Goal: Task Accomplishment & Management: Manage account settings

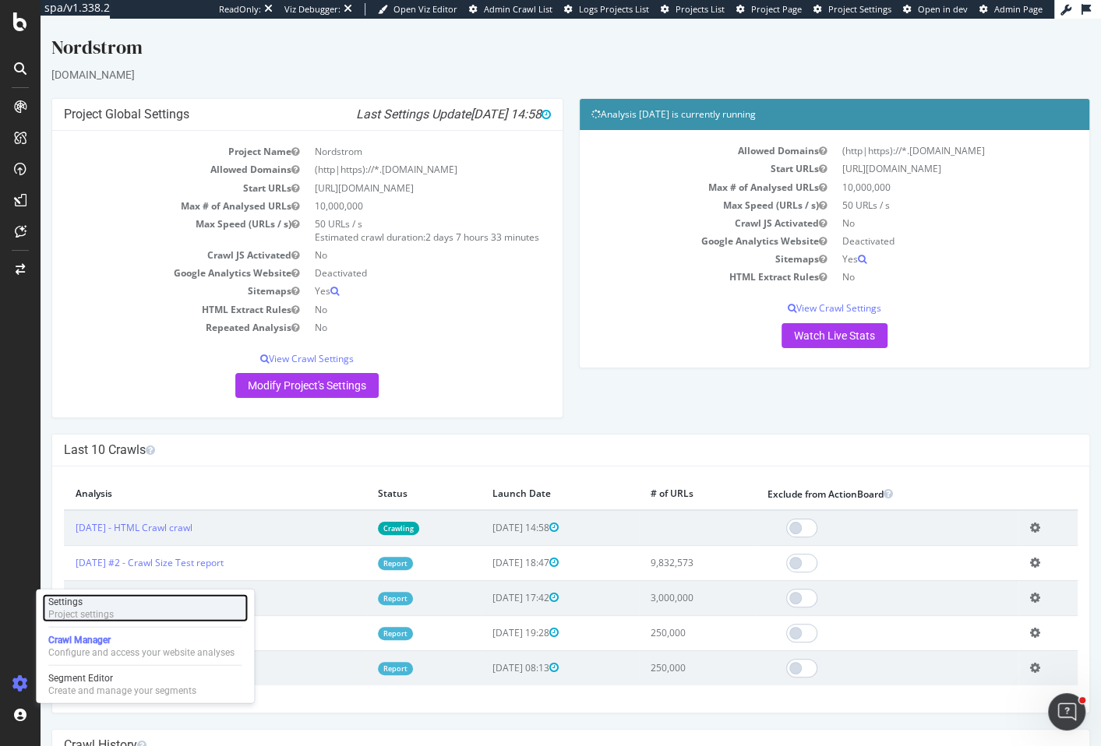
click at [142, 603] on div "Settings Project settings" at bounding box center [145, 608] width 206 height 28
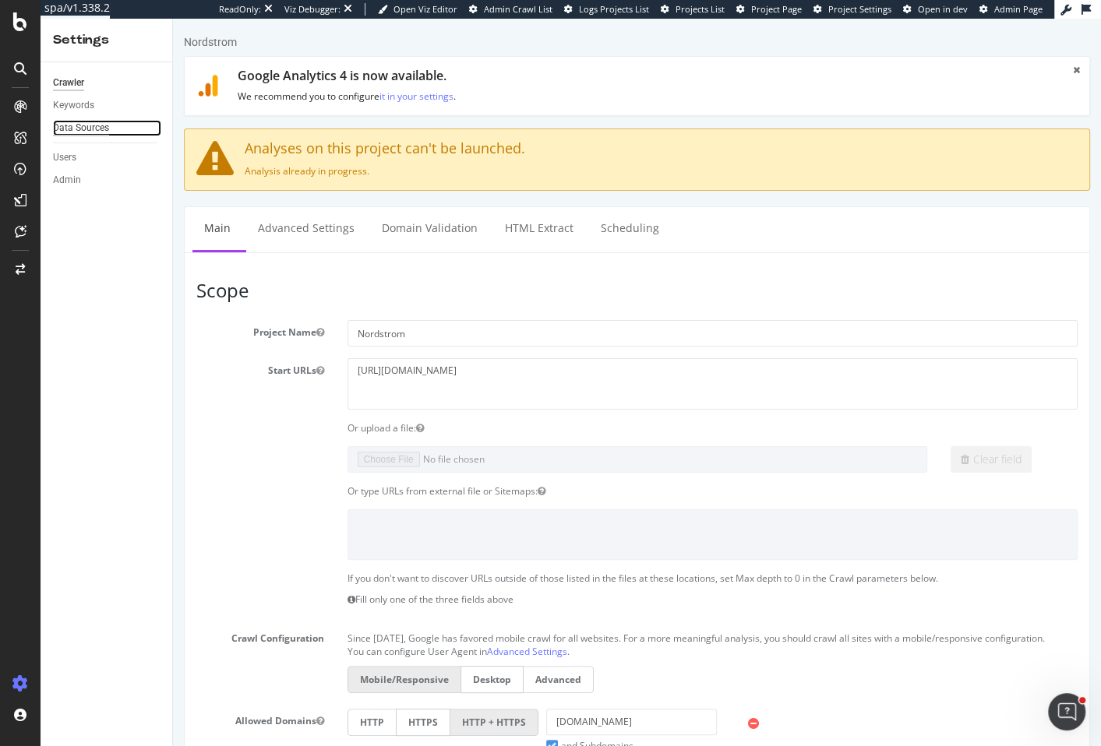
click at [80, 132] on div "Data Sources" at bounding box center [81, 128] width 56 height 16
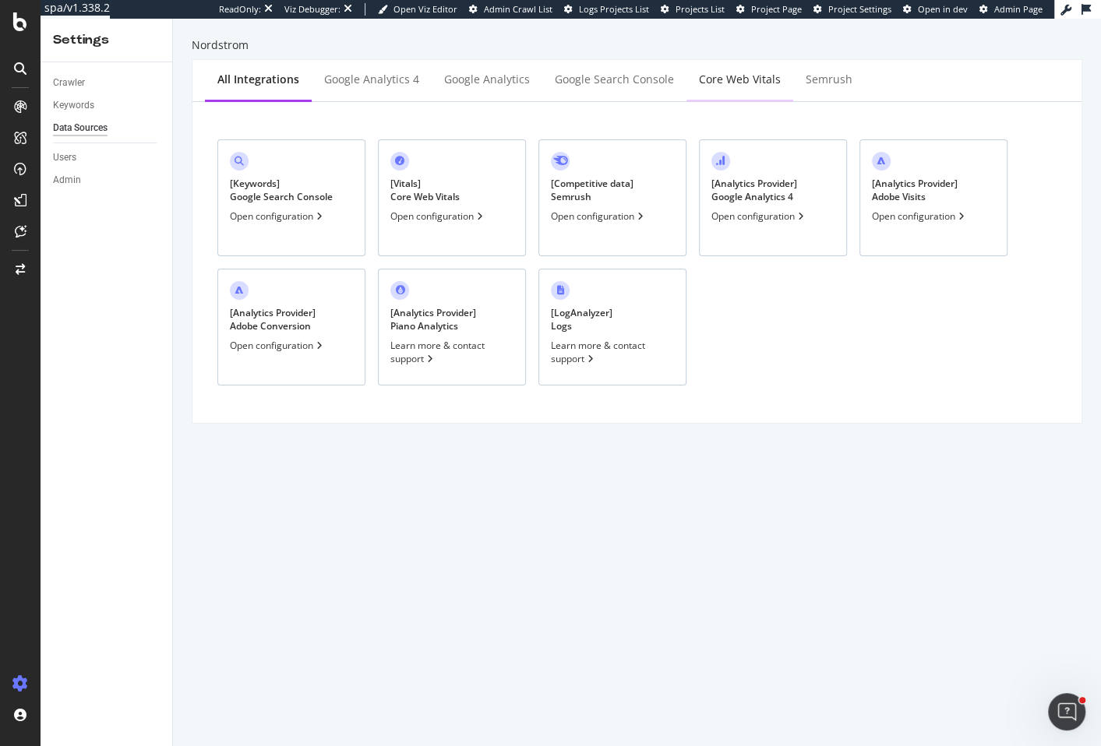
click at [715, 91] on div "Core Web Vitals" at bounding box center [739, 80] width 107 height 43
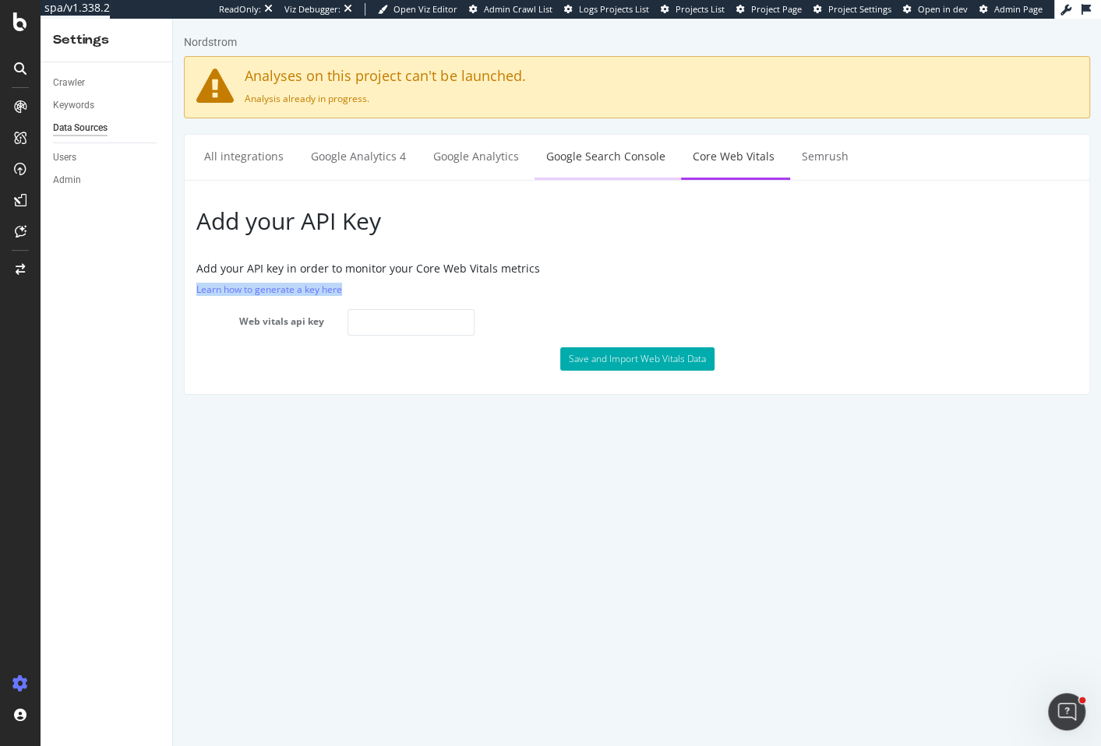
click at [587, 159] on link "Google Search Console" at bounding box center [605, 156] width 143 height 43
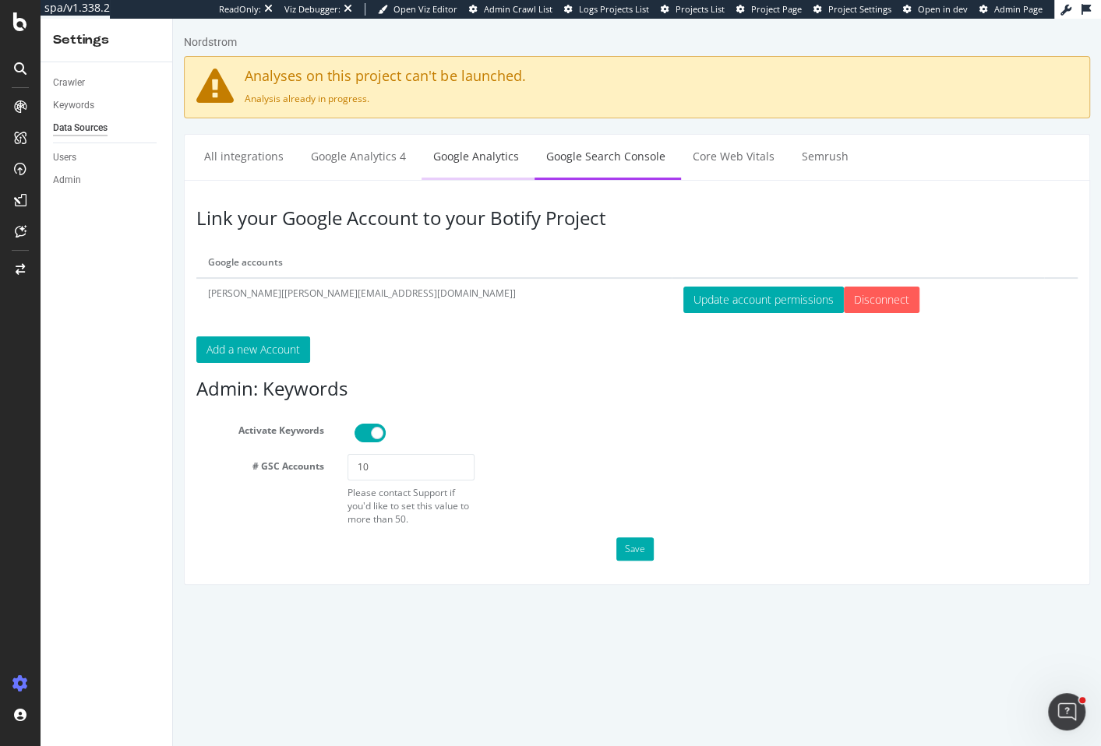
click at [498, 157] on link "Google Analytics" at bounding box center [475, 156] width 109 height 43
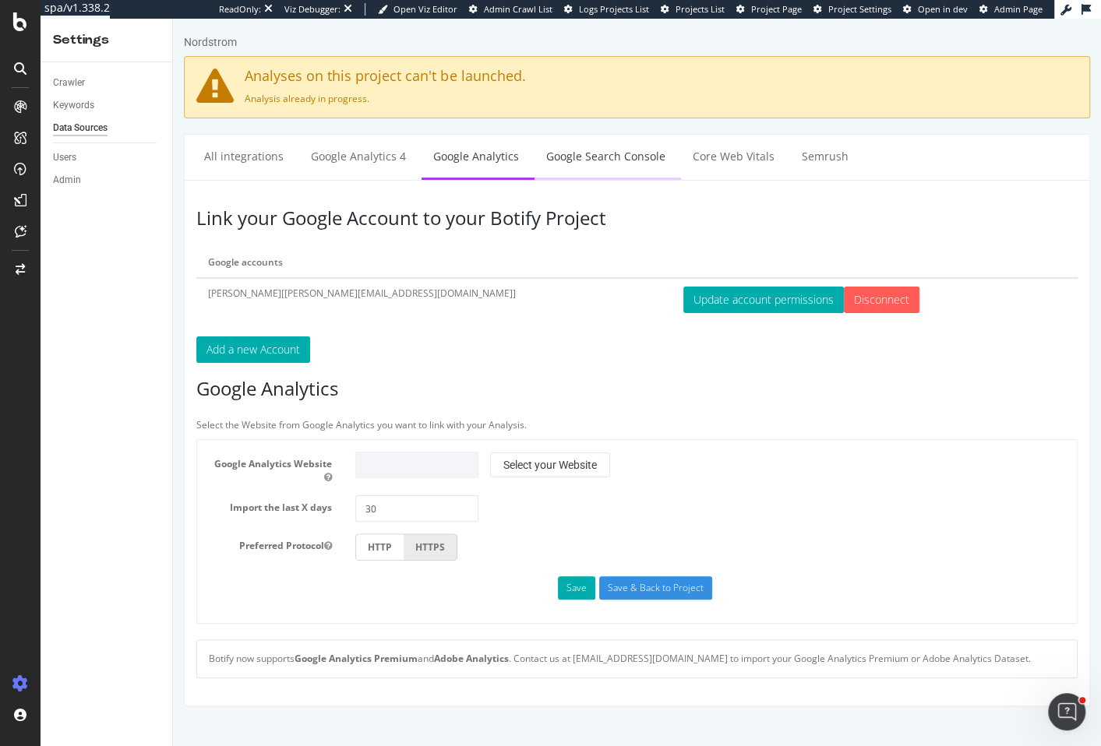
click at [629, 160] on link "Google Search Console" at bounding box center [605, 156] width 143 height 43
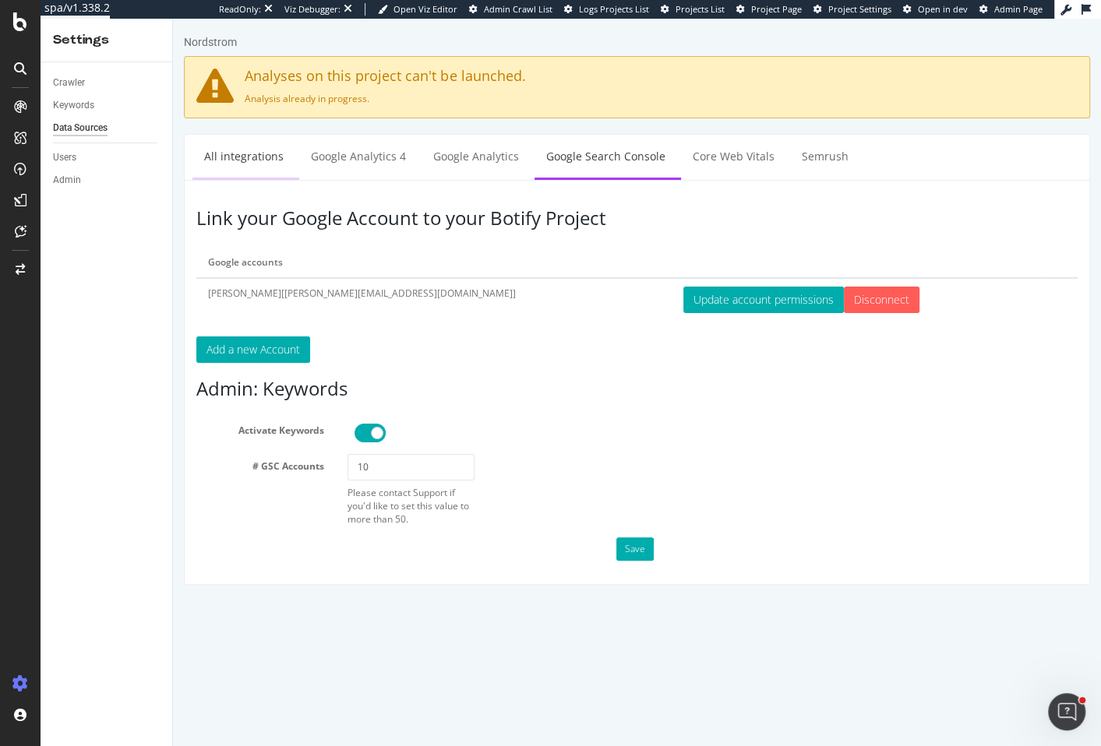
click at [264, 151] on link "All integrations" at bounding box center [243, 156] width 103 height 43
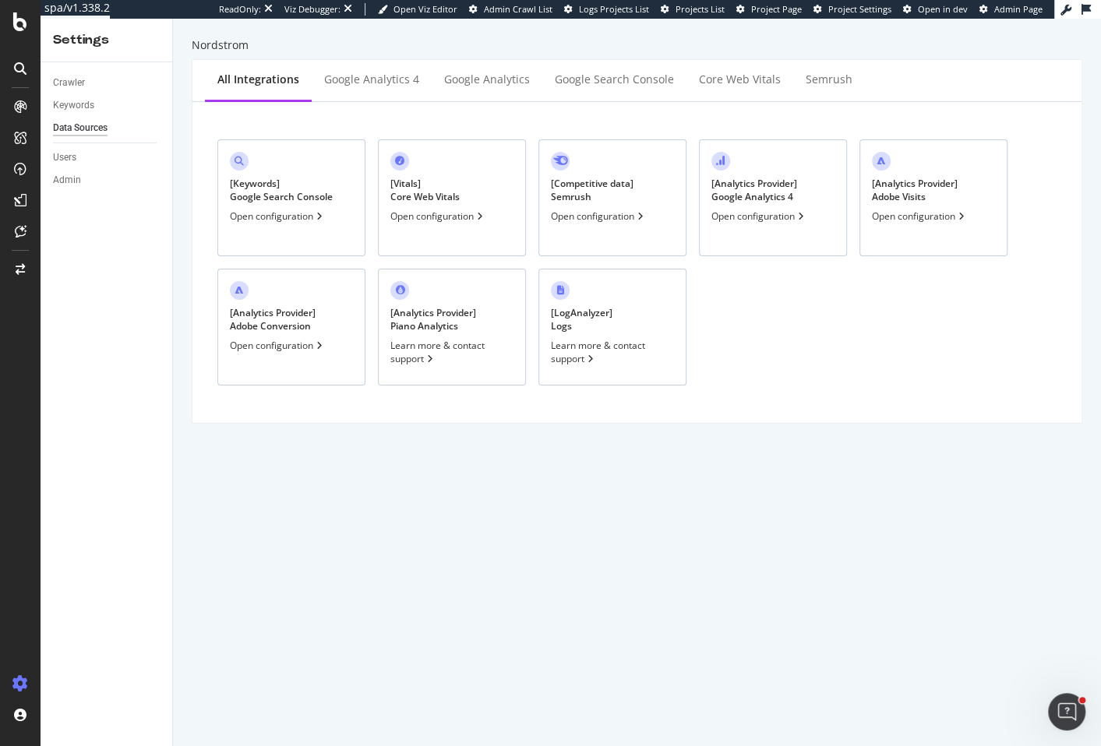
click at [774, 213] on div "Open configuration" at bounding box center [759, 216] width 96 height 13
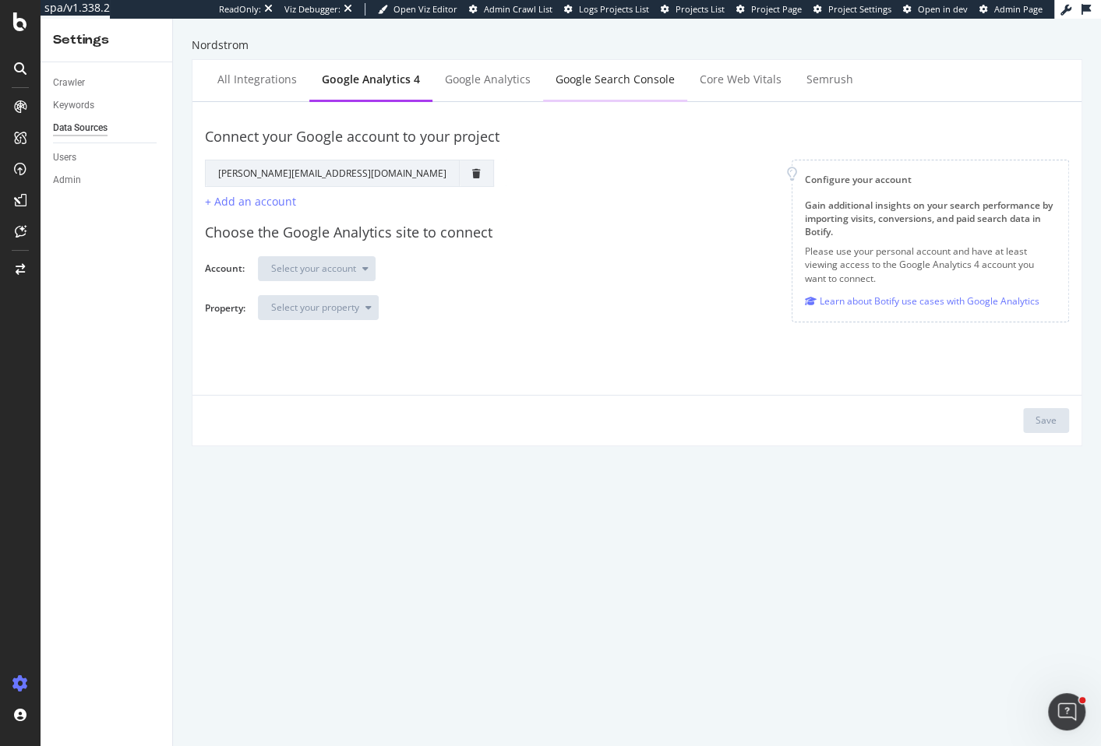
click at [602, 83] on div "Google Search Console" at bounding box center [614, 80] width 119 height 16
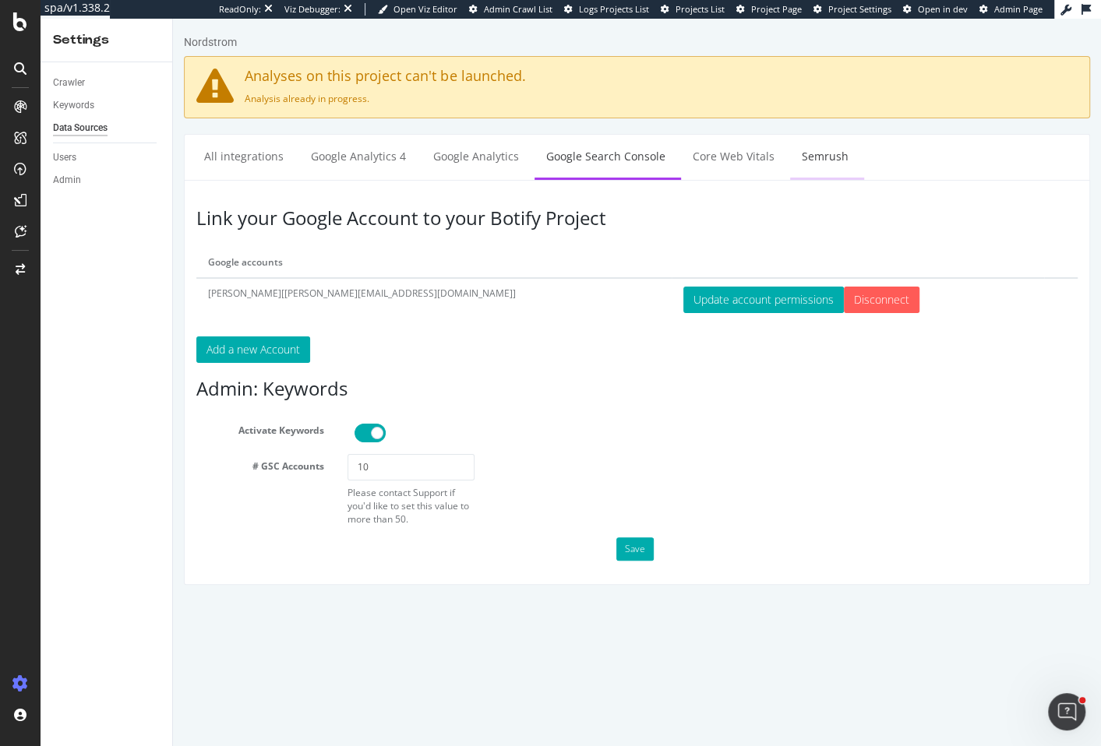
click at [798, 176] on link "Semrush" at bounding box center [825, 156] width 70 height 43
